Goal: Task Accomplishment & Management: Use online tool/utility

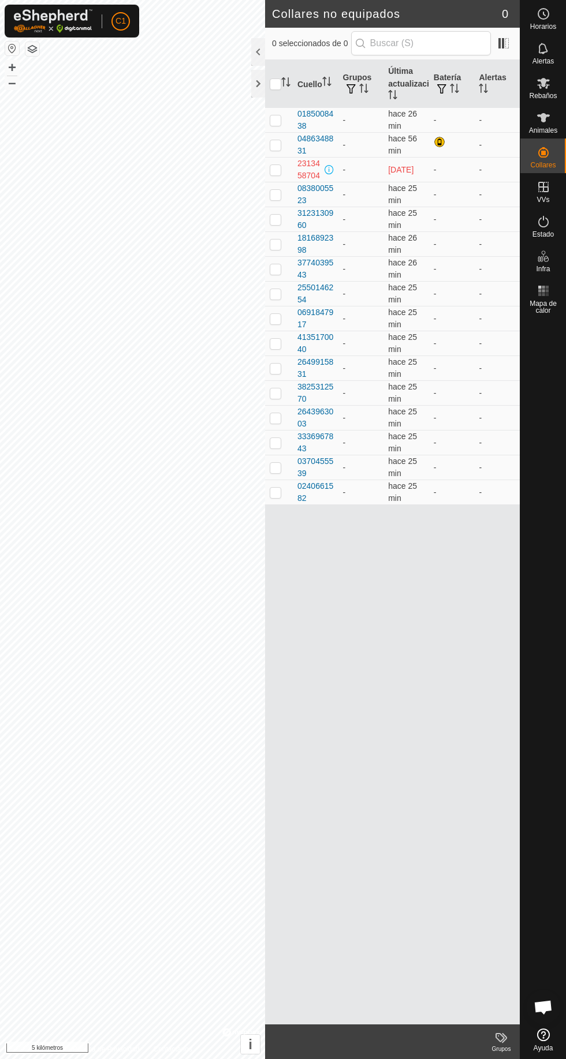
click at [537, 116] on icon at bounding box center [543, 117] width 13 height 9
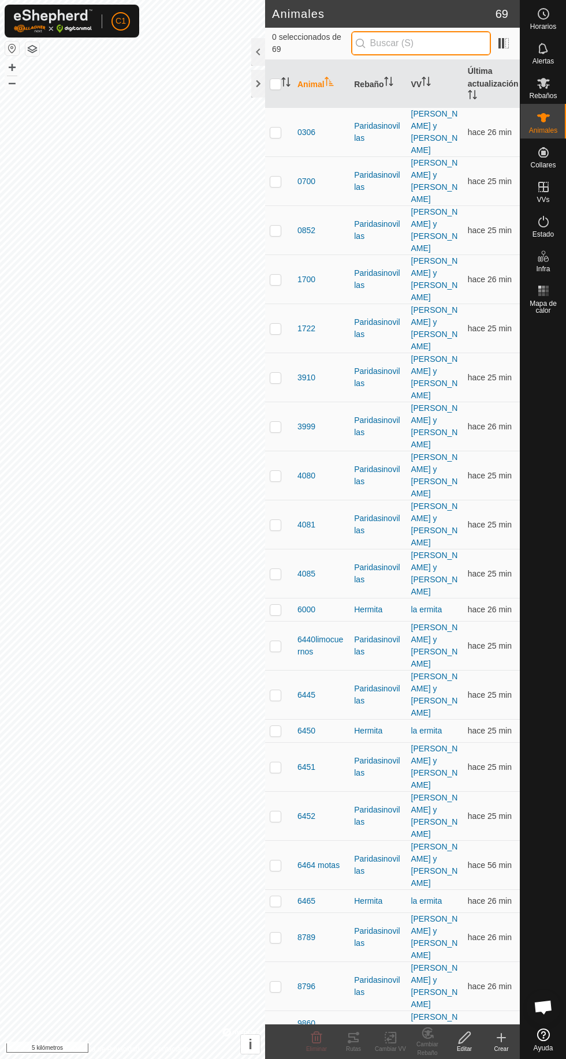
click at [416, 48] on input "text" at bounding box center [421, 43] width 140 height 24
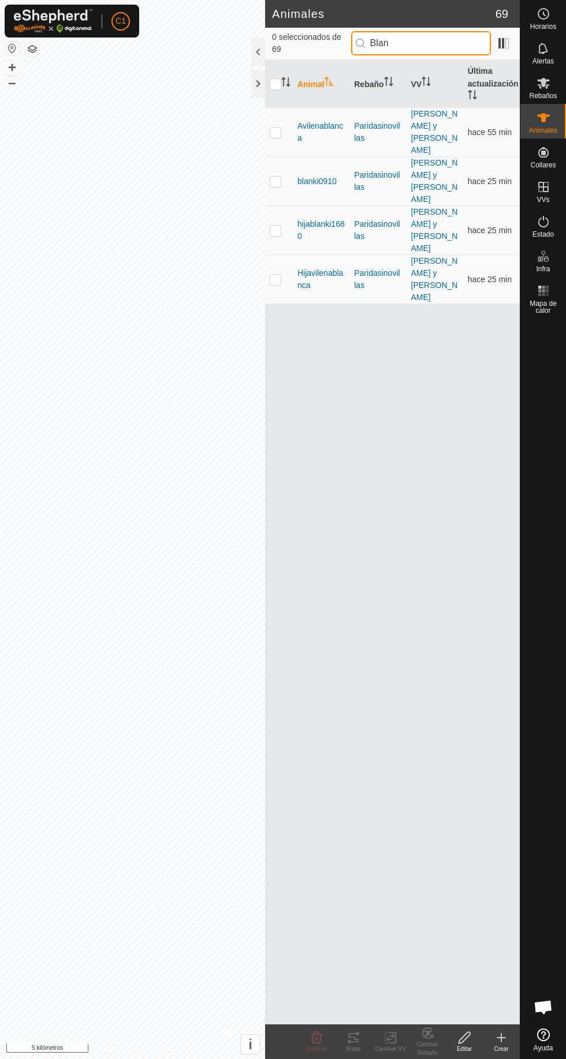
type input "Blan"
click at [275, 226] on p-checkbox at bounding box center [275, 230] width 12 height 9
click at [274, 226] on p-checkbox at bounding box center [275, 230] width 12 height 9
checkbox input "true"
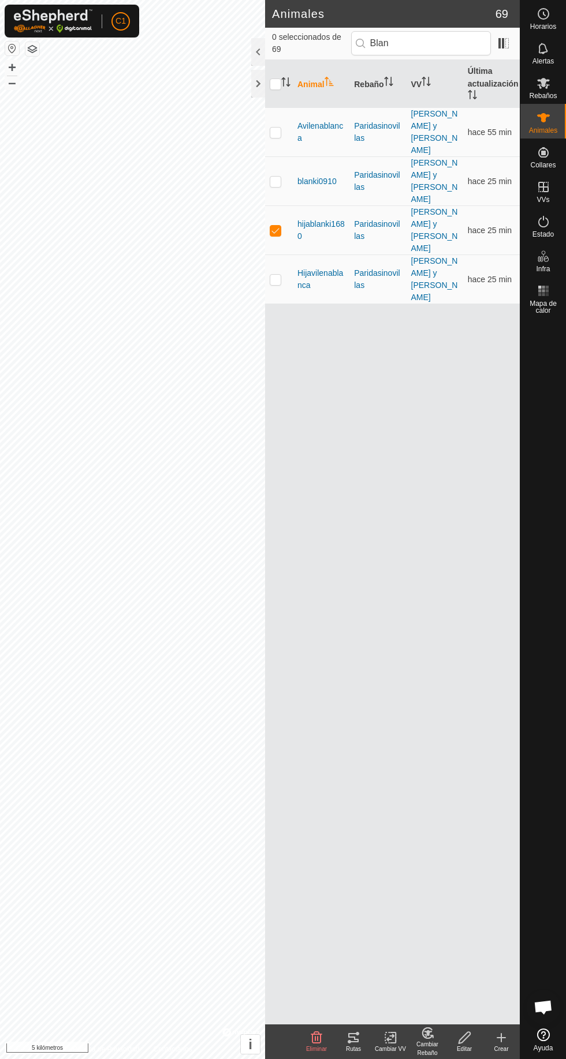
click at [351, 1031] on icon at bounding box center [353, 1038] width 14 height 14
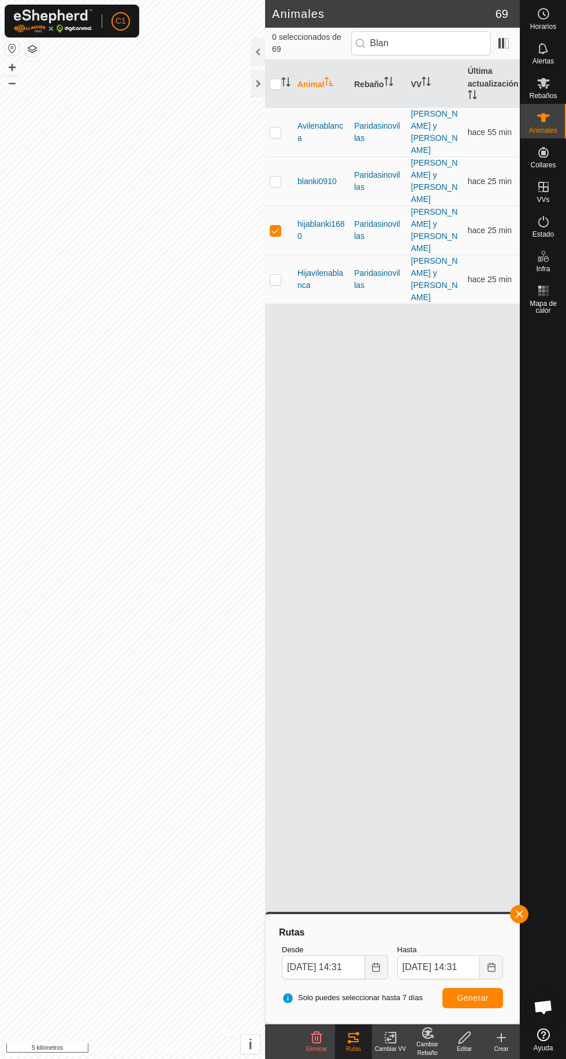
click at [12, 46] on button "button" at bounding box center [12, 49] width 14 height 14
click at [557, 995] on div at bounding box center [543, 671] width 46 height 705
